Goal: Task Accomplishment & Management: Manage account settings

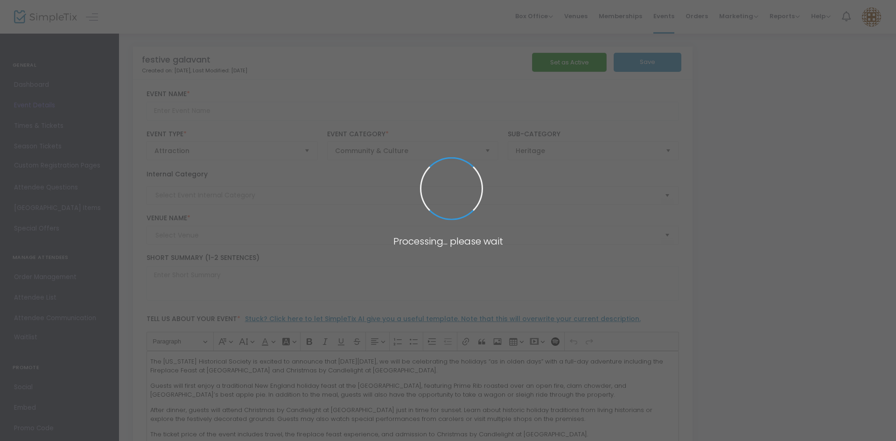
type input "festive galavant"
type textarea "The [US_STATE] Historical Society is excited to announce that [DATE][DATE], we …"
type input "Buy Tickets"
type input "[GEOGRAPHIC_DATA]"
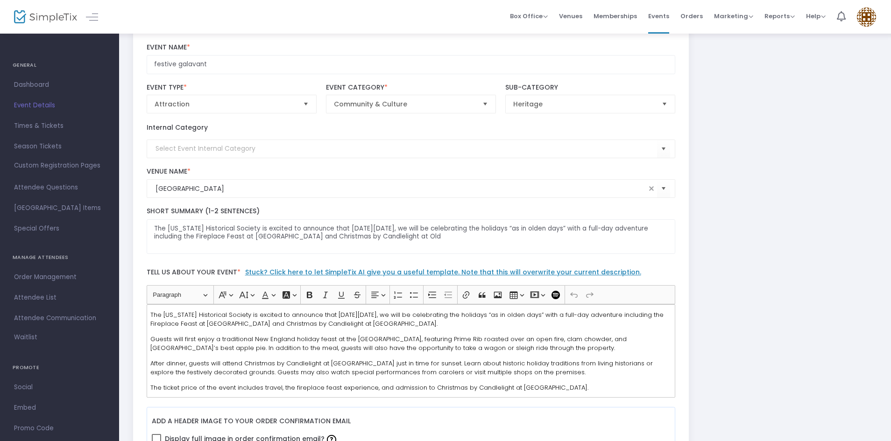
drag, startPoint x: 661, startPoint y: 16, endPoint x: 603, endPoint y: 45, distance: 64.9
click at [661, 16] on span "Events" at bounding box center [658, 16] width 21 height 24
